Goal: Transaction & Acquisition: Purchase product/service

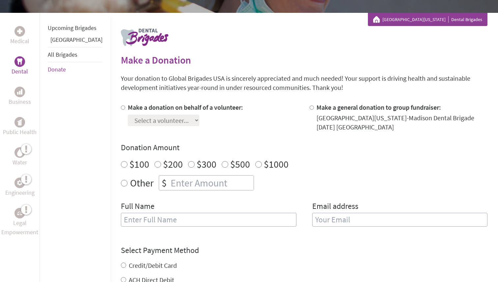
scroll to position [117, 0]
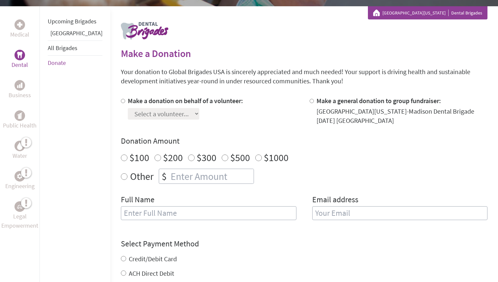
click at [121, 102] on input "Make a donation on behalf of a volunteer:" at bounding box center [123, 101] width 4 height 4
radio input "true"
click at [134, 116] on select "Select a volunteer... [PERSON_NAME] [PERSON_NAME] [PERSON_NAME] [PERSON_NAME] […" at bounding box center [164, 114] width 72 height 12
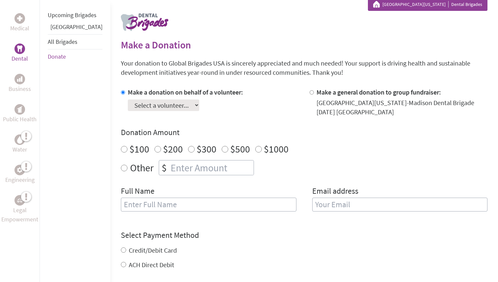
scroll to position [129, 0]
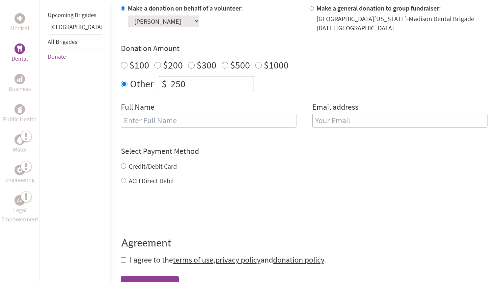
scroll to position [228, 0]
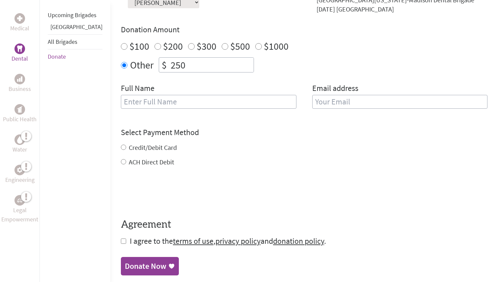
click at [169, 103] on input "text" at bounding box center [209, 102] width 176 height 14
type input "[PERSON_NAME]"
type input "[EMAIL_ADDRESS][DOMAIN_NAME]"
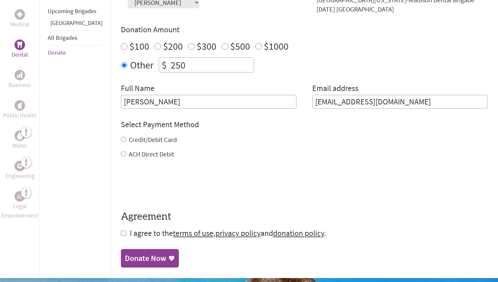
click at [121, 155] on input "ACH Direct Debit" at bounding box center [123, 153] width 5 height 5
radio input "true"
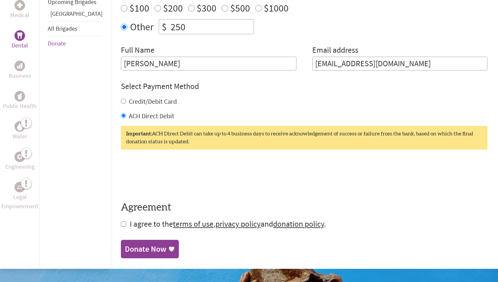
scroll to position [296, 0]
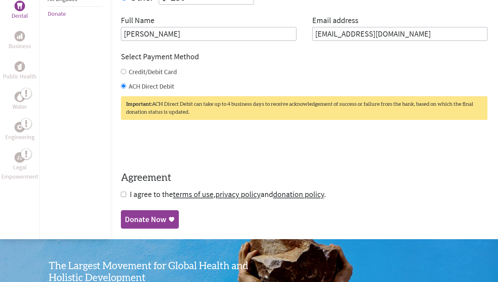
click at [121, 196] on input "checkbox" at bounding box center [123, 194] width 5 height 5
checkbox input "true"
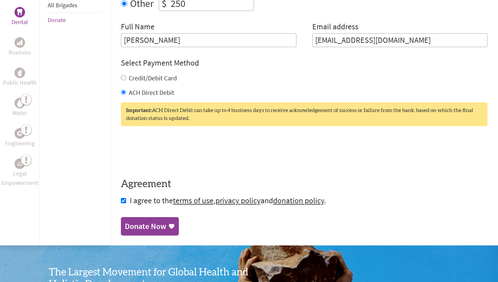
scroll to position [278, 0]
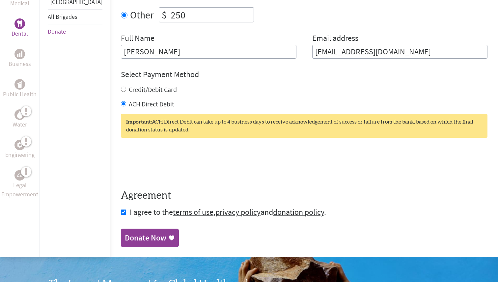
click at [131, 236] on div "Donate Now" at bounding box center [146, 238] width 42 height 11
